Goal: Obtain resource: Download file/media

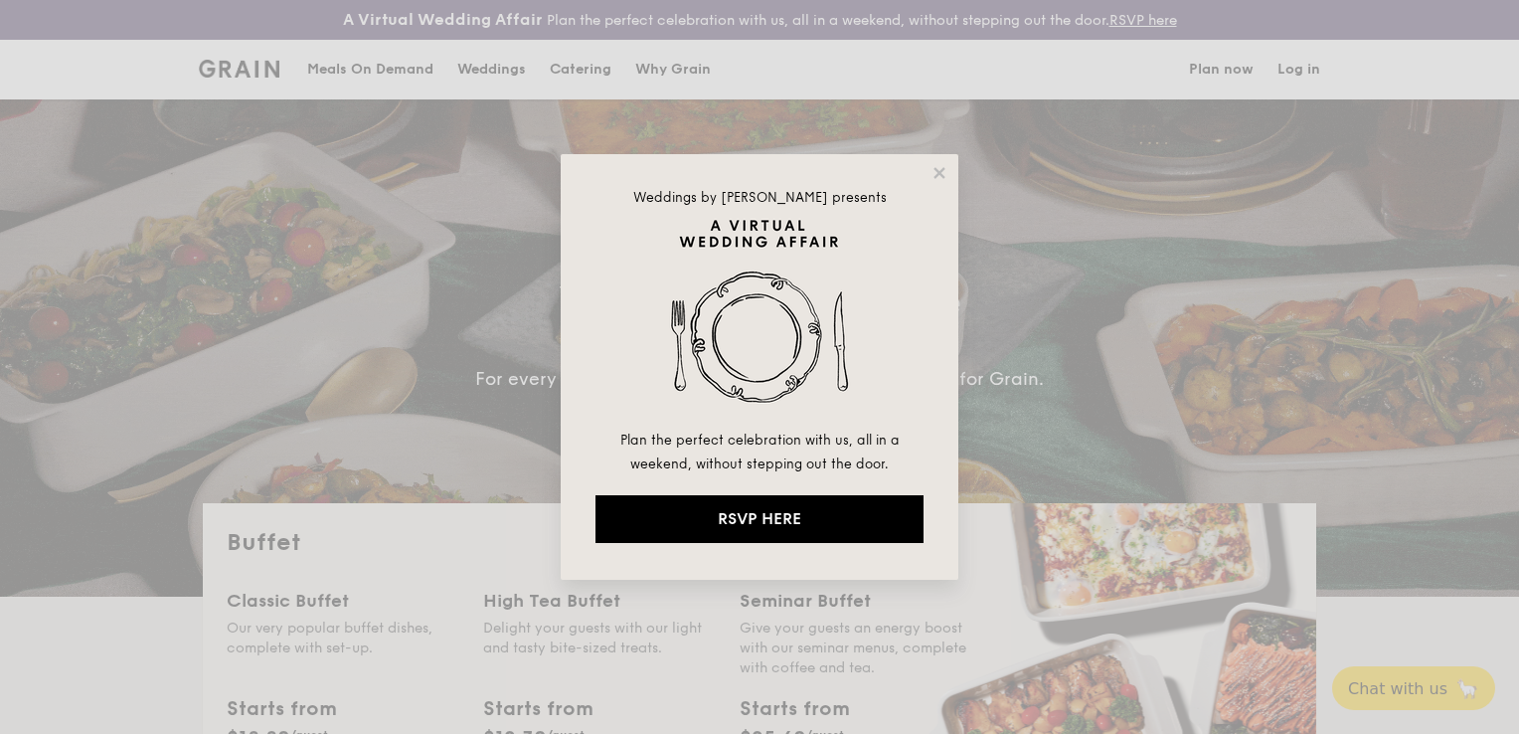
select select
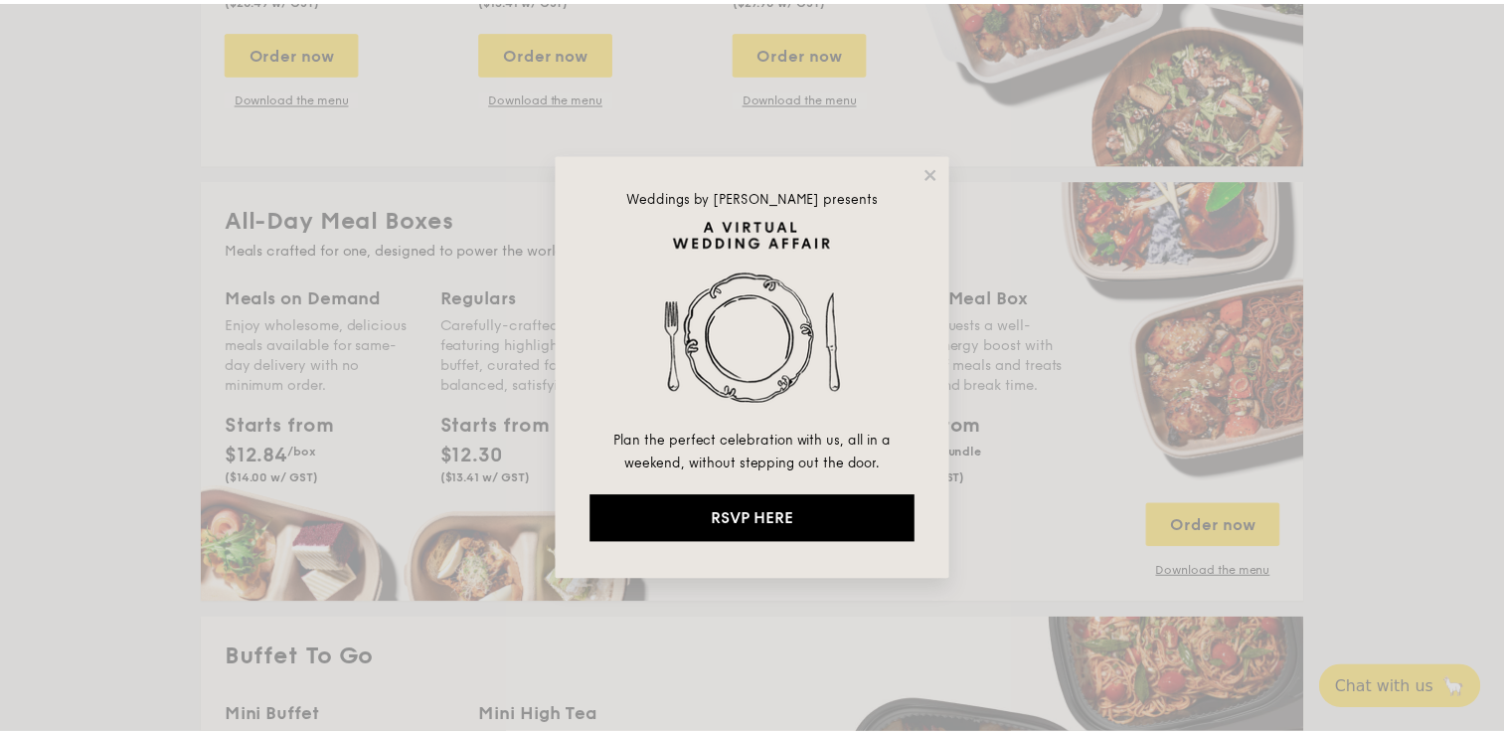
scroll to position [761, 0]
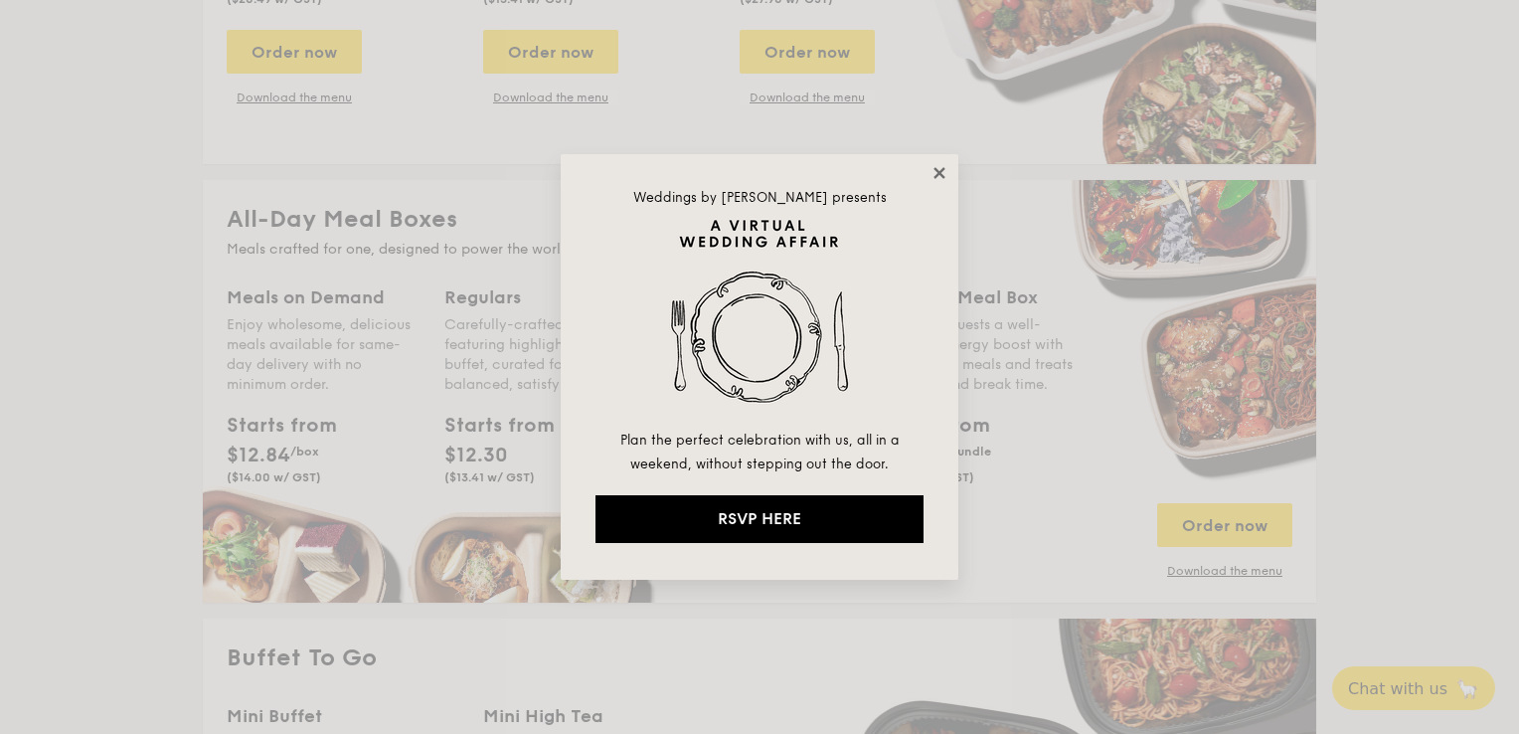
click at [936, 175] on icon at bounding box center [938, 172] width 11 height 11
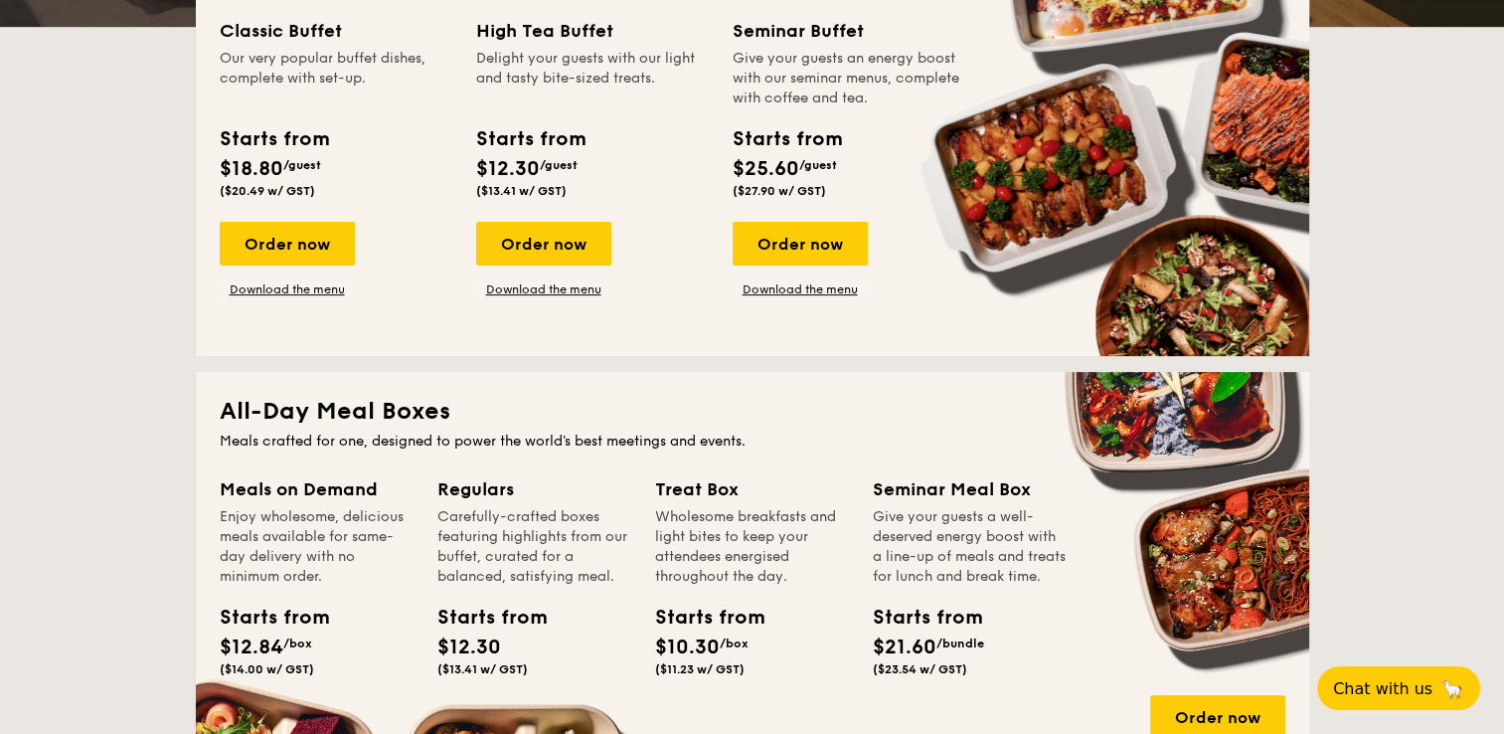
scroll to position [576, 0]
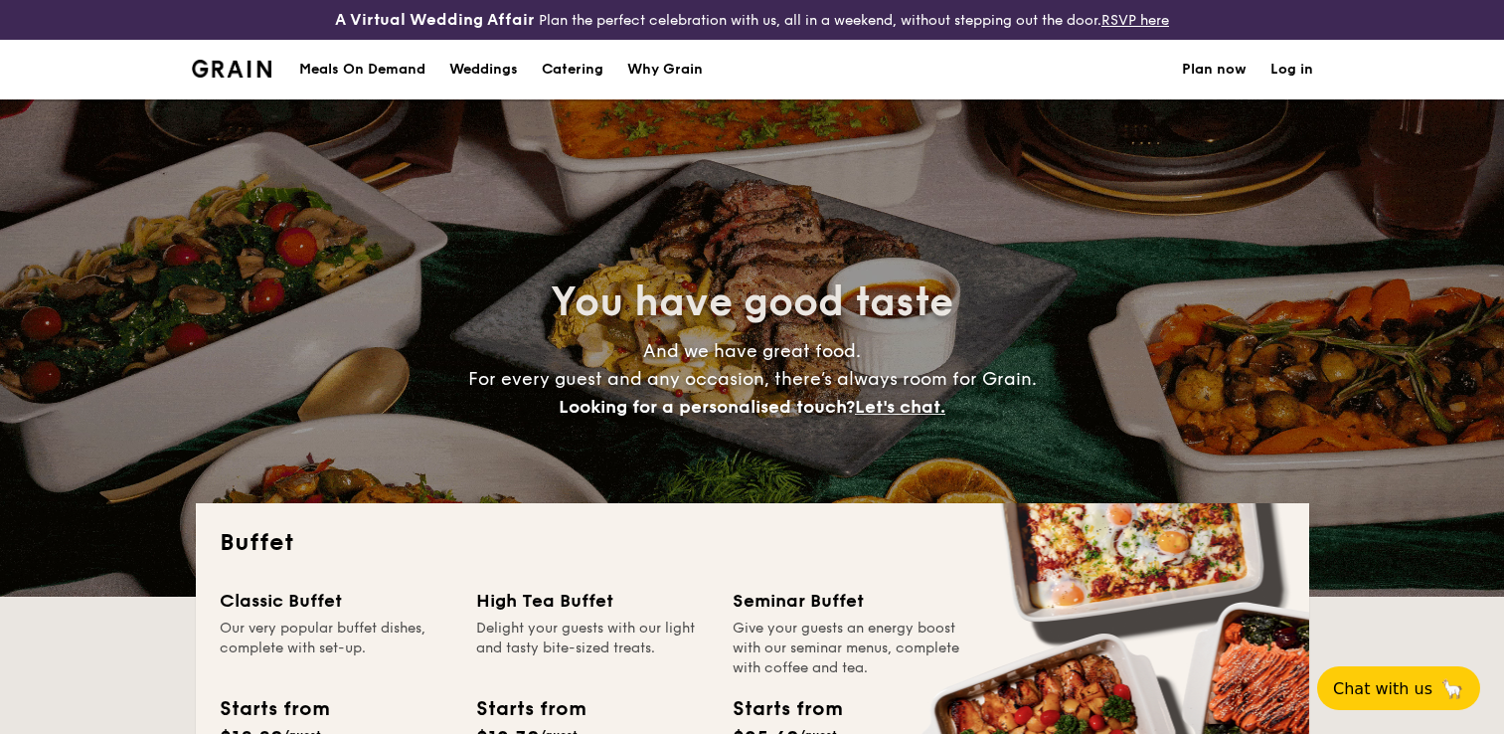
select select
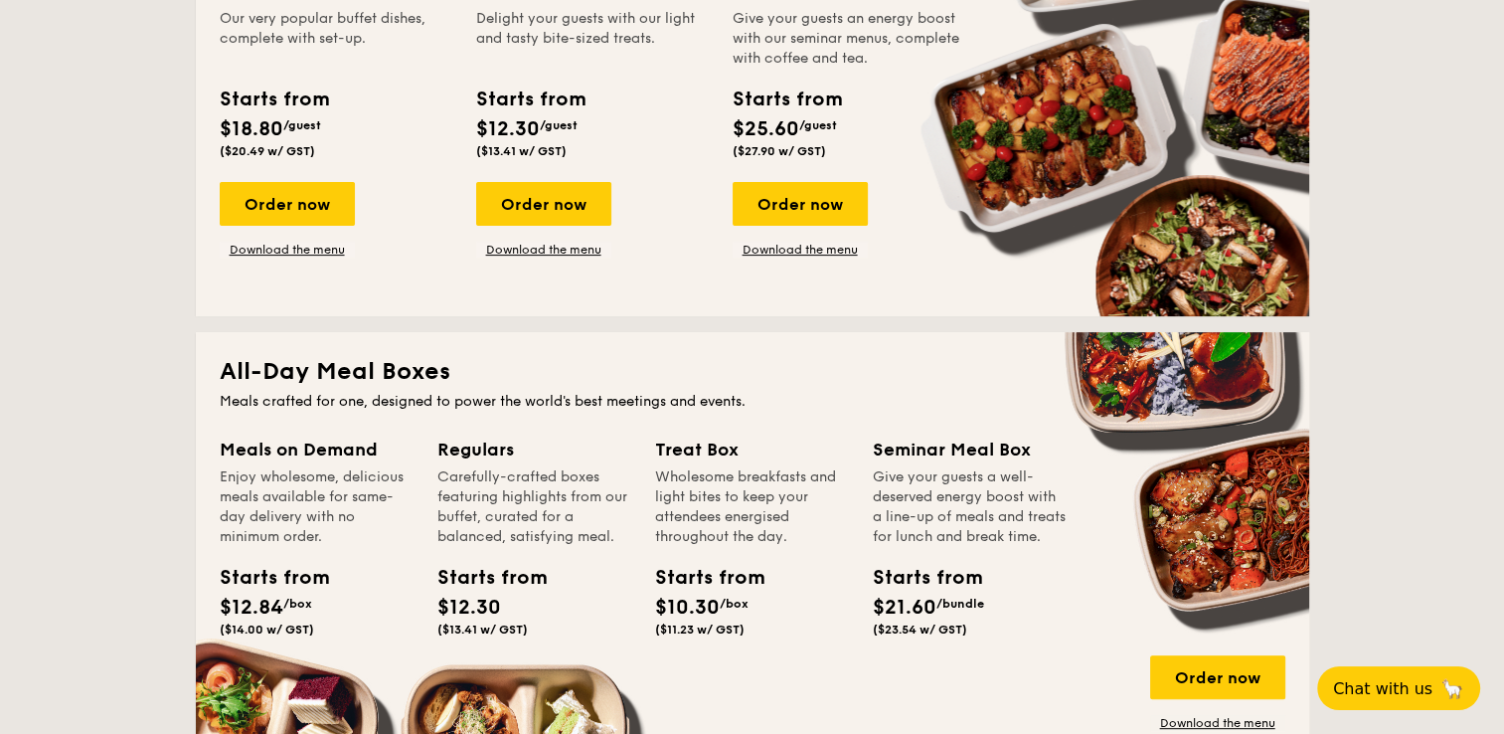
scroll to position [493, 0]
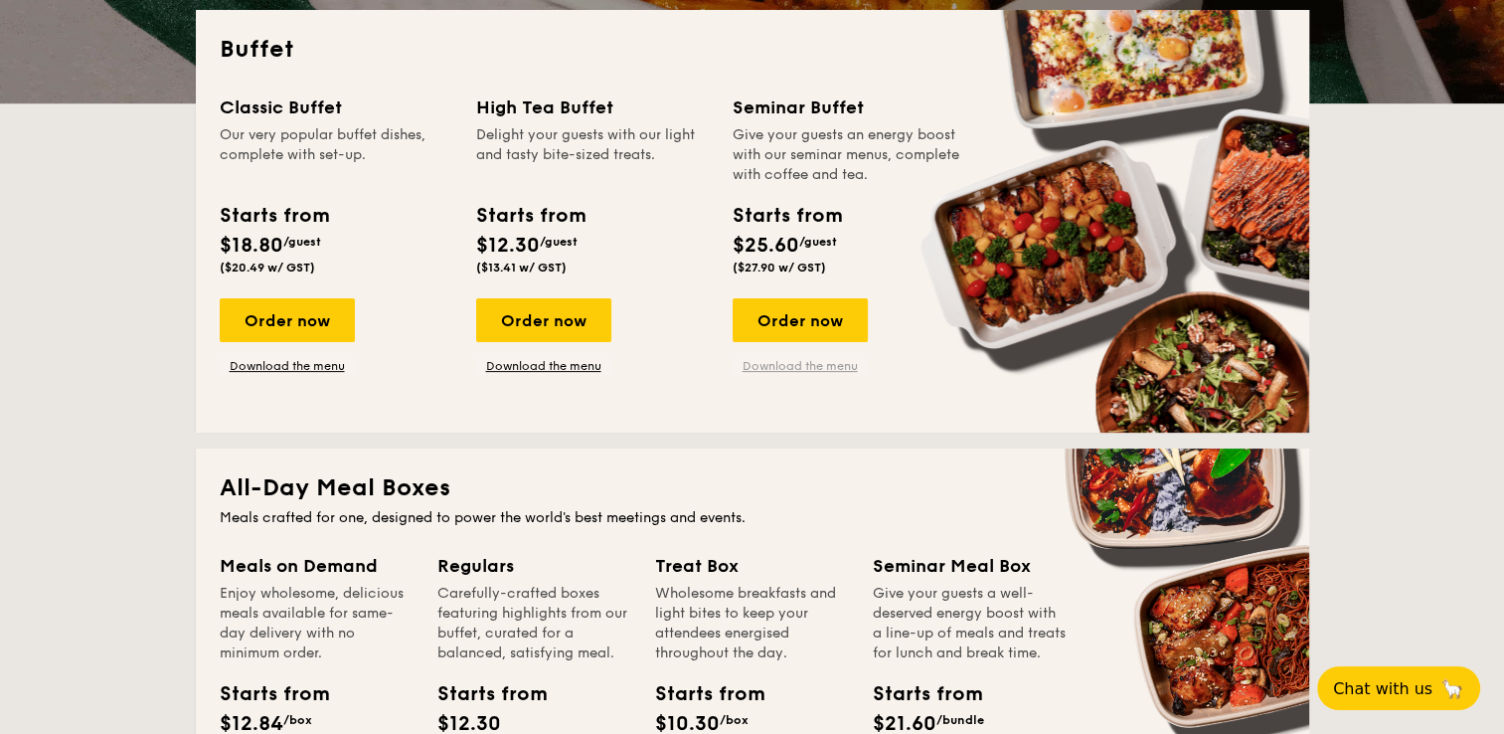
click at [830, 364] on link "Download the menu" at bounding box center [800, 366] width 135 height 16
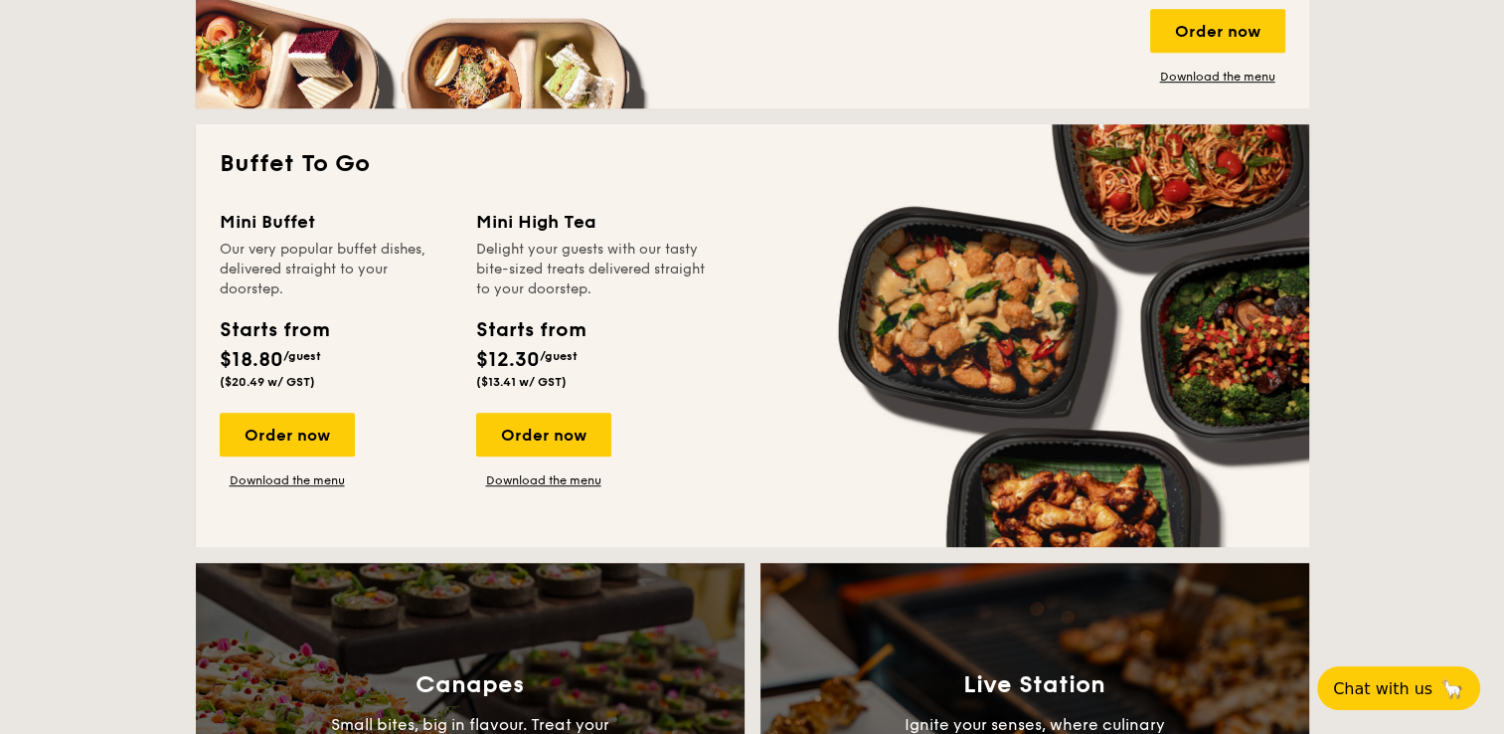
scroll to position [2018, 0]
